Goal: Transaction & Acquisition: Purchase product/service

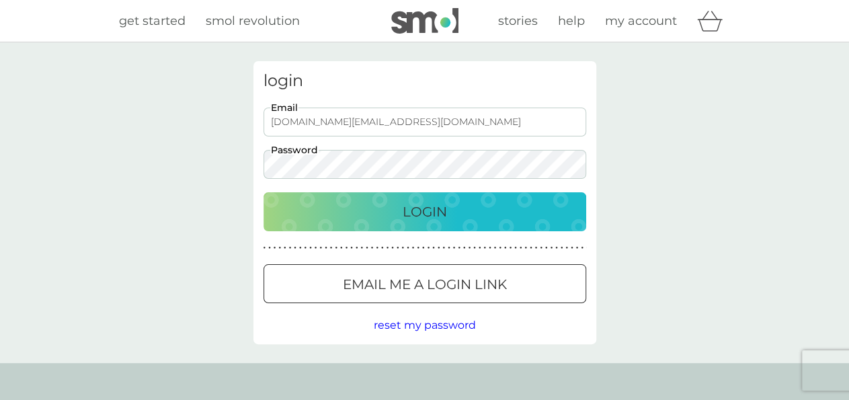
click at [433, 211] on p "Login" at bounding box center [425, 212] width 44 height 22
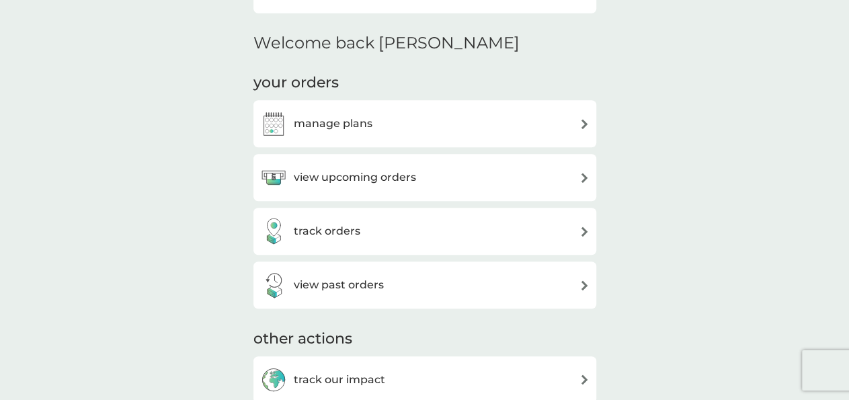
scroll to position [344, 0]
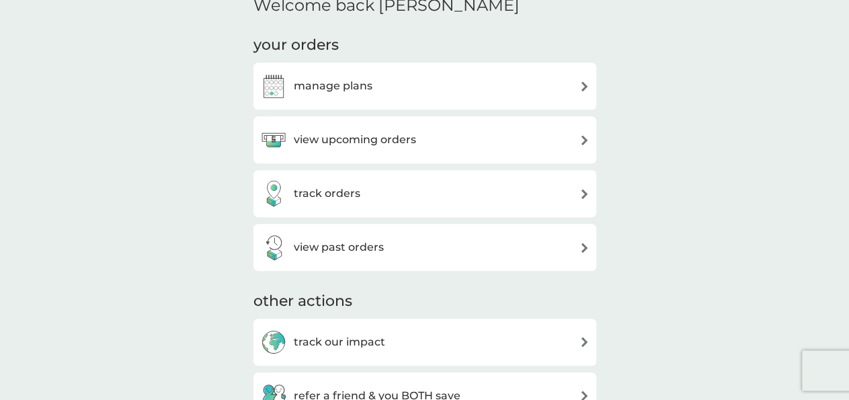
click at [579, 140] on img at bounding box center [584, 140] width 10 height 10
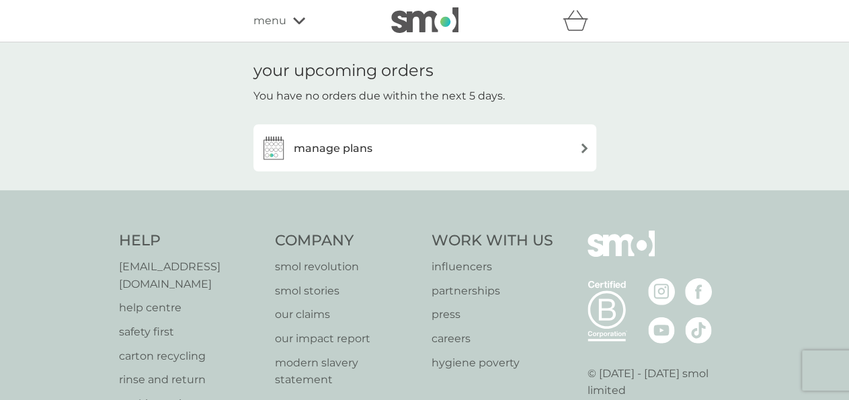
click at [358, 154] on h3 "manage plans" at bounding box center [333, 148] width 79 height 17
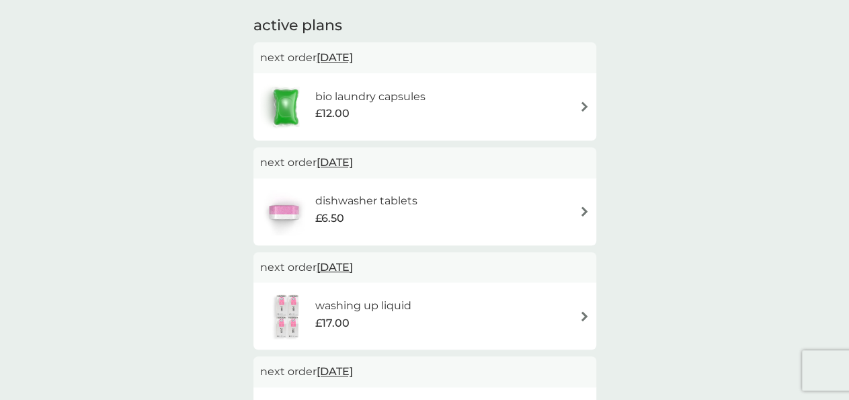
scroll to position [237, 0]
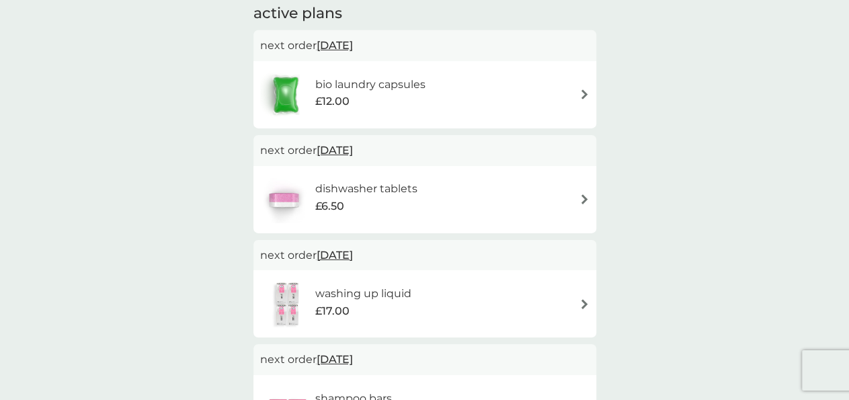
click at [582, 204] on div "dishwasher tablets £6.50" at bounding box center [424, 199] width 329 height 47
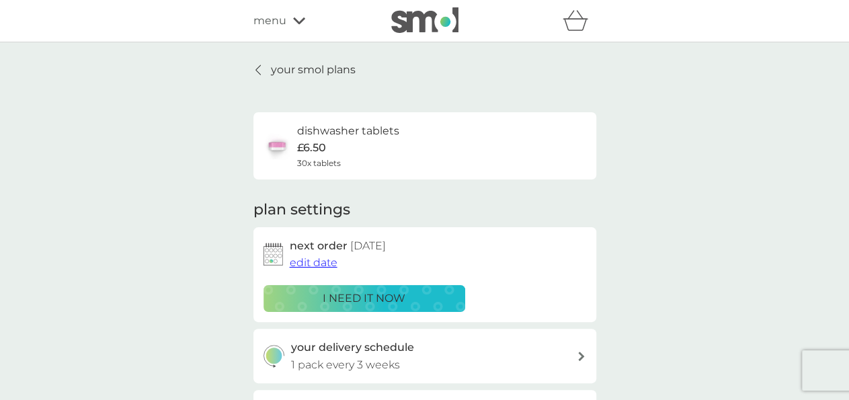
click at [349, 298] on p "i need it now" at bounding box center [364, 298] width 83 height 17
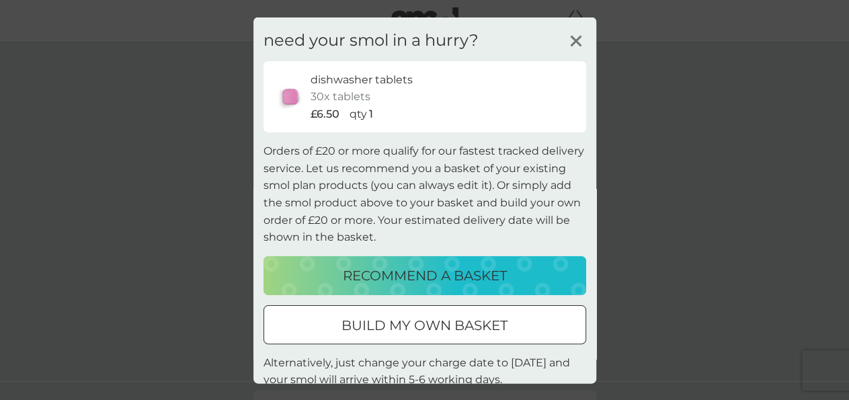
click at [420, 277] on p "recommend a basket" at bounding box center [425, 275] width 164 height 22
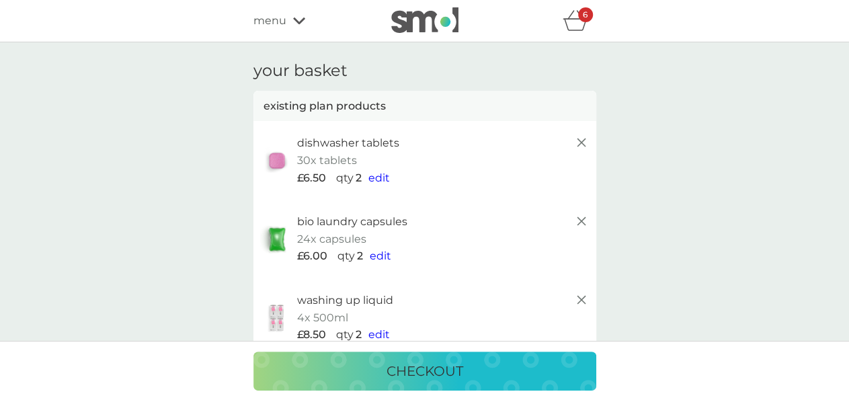
click at [380, 176] on span "edit" at bounding box center [379, 177] width 22 height 13
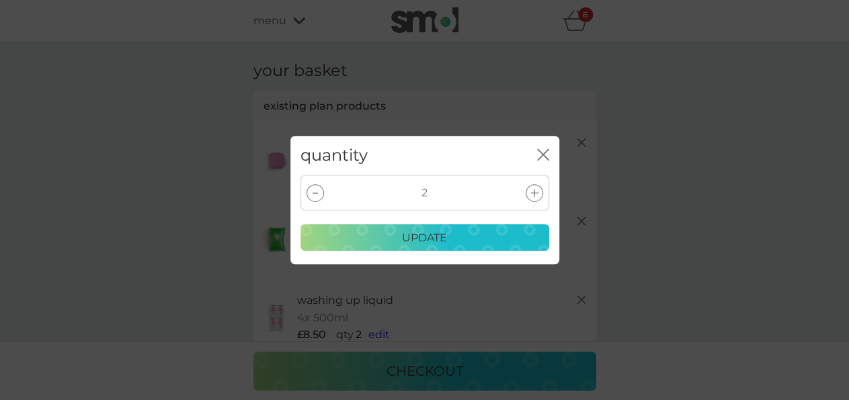
click at [536, 193] on icon at bounding box center [534, 193] width 8 height 8
click at [447, 239] on div "update" at bounding box center [424, 237] width 231 height 17
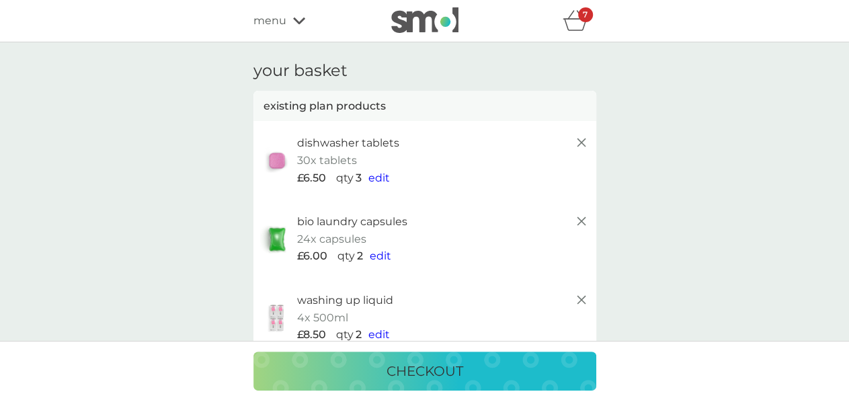
click at [382, 255] on span "edit" at bounding box center [381, 255] width 22 height 13
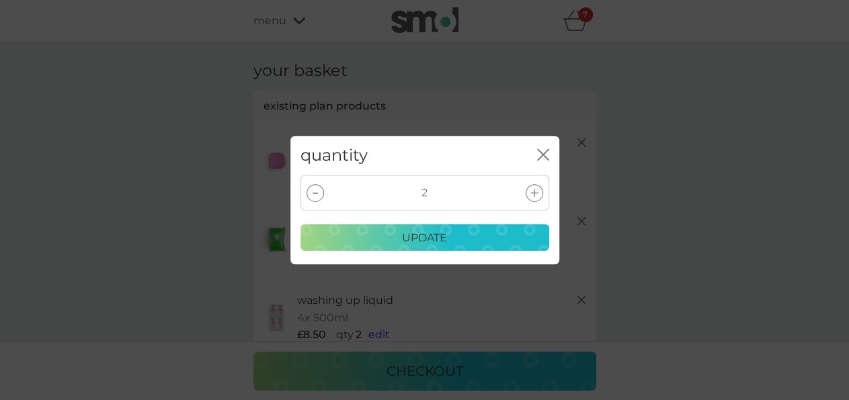
click at [536, 193] on icon at bounding box center [534, 193] width 8 height 8
click at [465, 236] on div "update" at bounding box center [424, 237] width 231 height 17
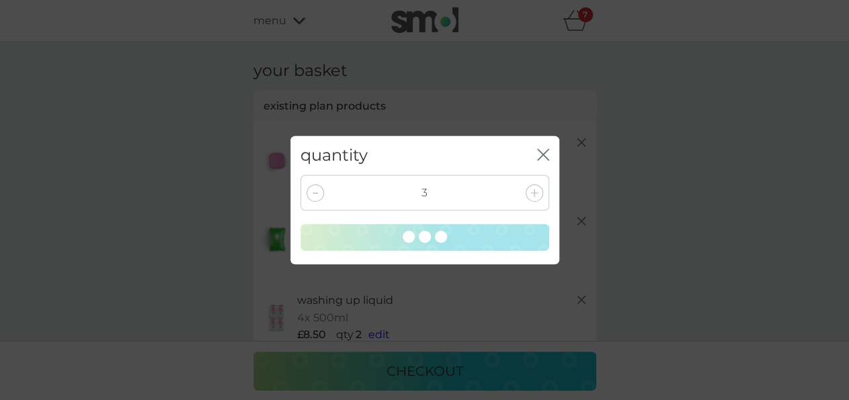
click at [381, 337] on div "quantity close 3" at bounding box center [424, 200] width 849 height 400
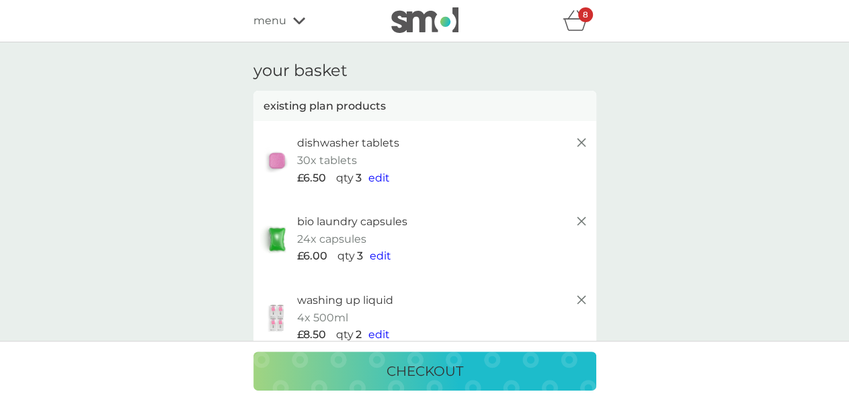
click at [378, 338] on span "edit" at bounding box center [379, 334] width 22 height 13
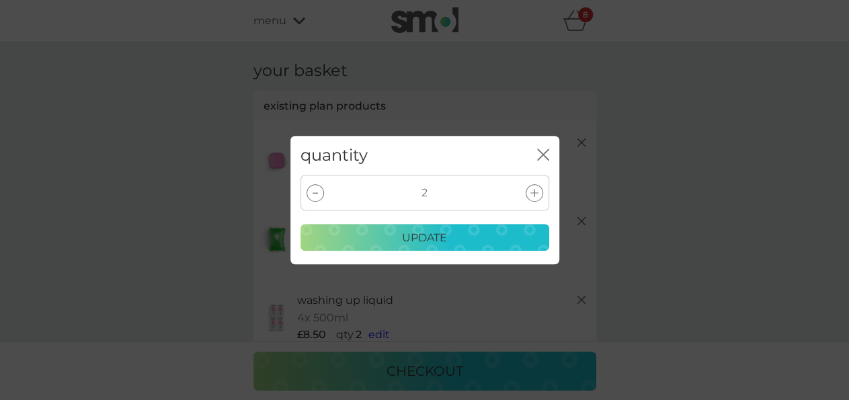
click at [318, 192] on div at bounding box center [315, 192] width 17 height 17
click at [311, 198] on div at bounding box center [315, 192] width 17 height 17
click at [543, 154] on icon "close" at bounding box center [545, 154] width 5 height 11
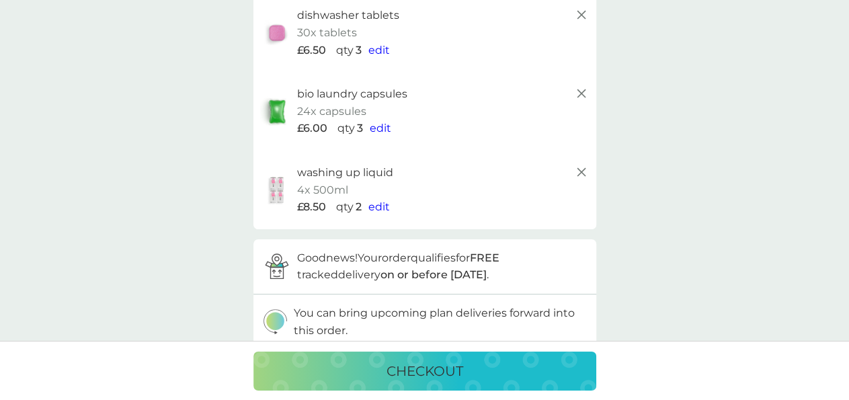
scroll to position [129, 0]
click at [583, 170] on icon at bounding box center [581, 171] width 16 height 16
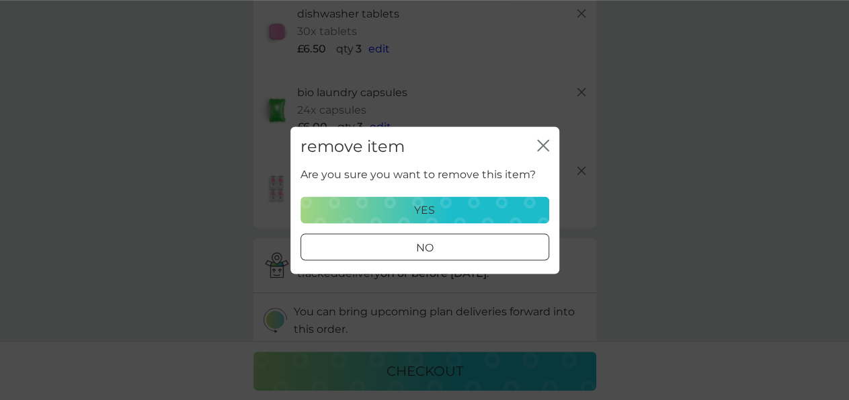
click at [530, 207] on div "yes" at bounding box center [424, 209] width 231 height 17
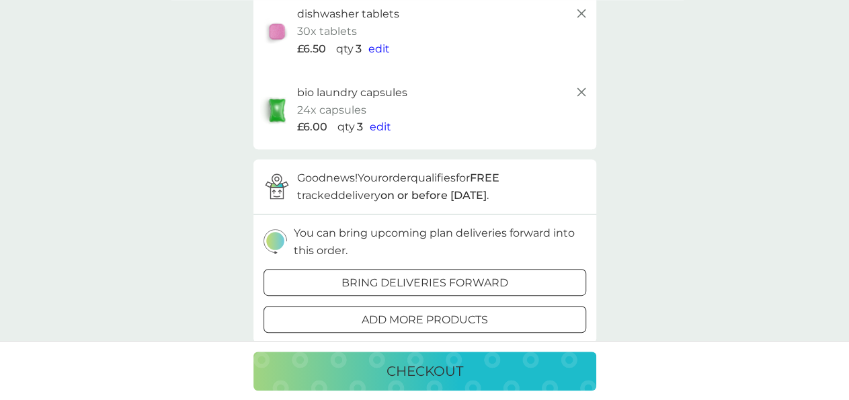
click at [436, 370] on p "checkout" at bounding box center [425, 371] width 77 height 22
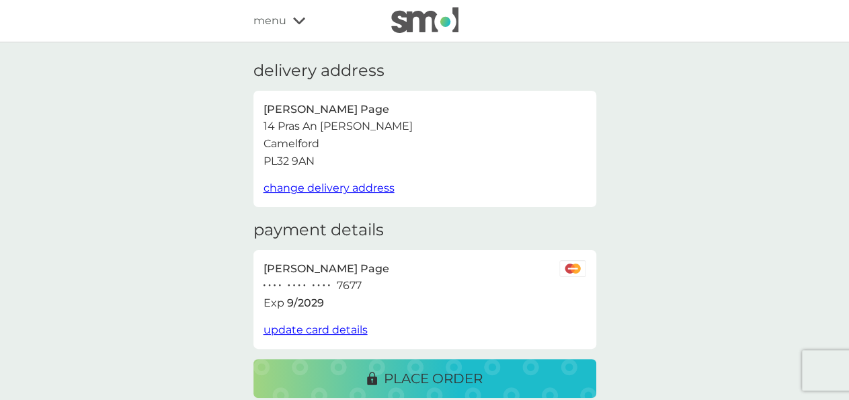
click at [302, 330] on span "update card details" at bounding box center [315, 329] width 104 height 13
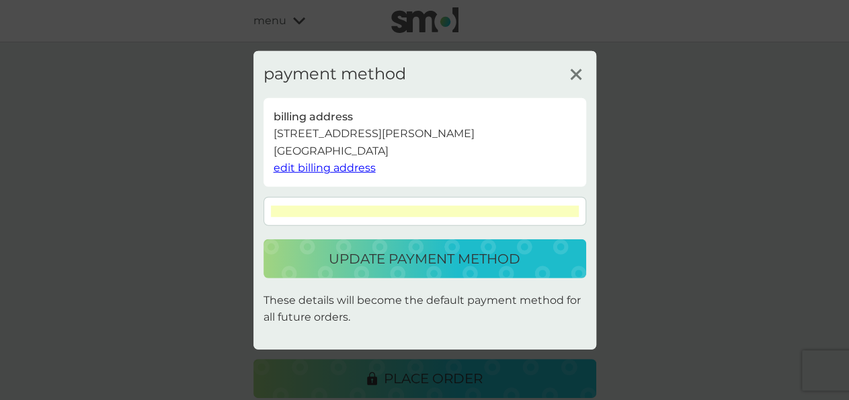
click at [447, 261] on p "update payment method" at bounding box center [425, 259] width 192 height 22
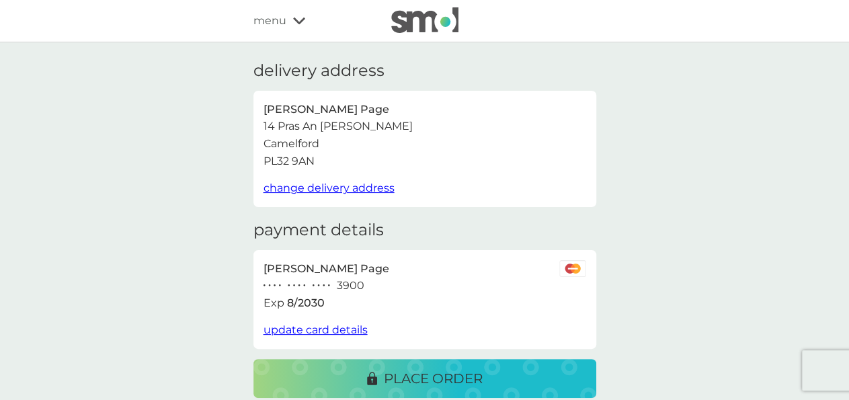
click at [444, 379] on p "place order" at bounding box center [433, 379] width 99 height 22
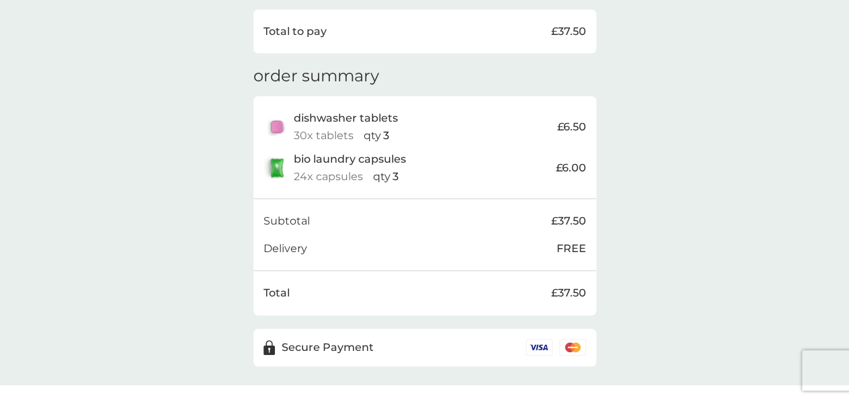
scroll to position [446, 0]
